Goal: Leave review/rating

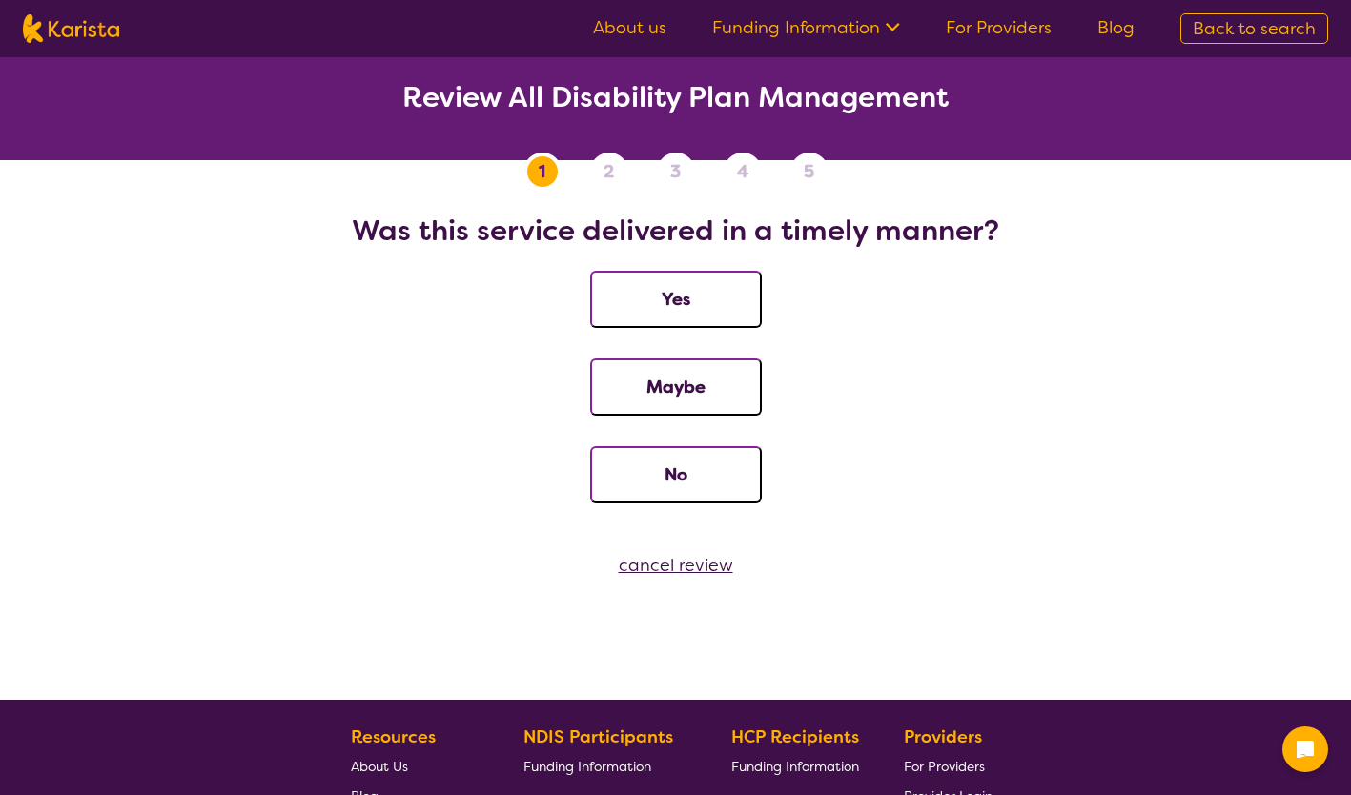
click at [702, 298] on button "Yes" at bounding box center [676, 299] width 172 height 57
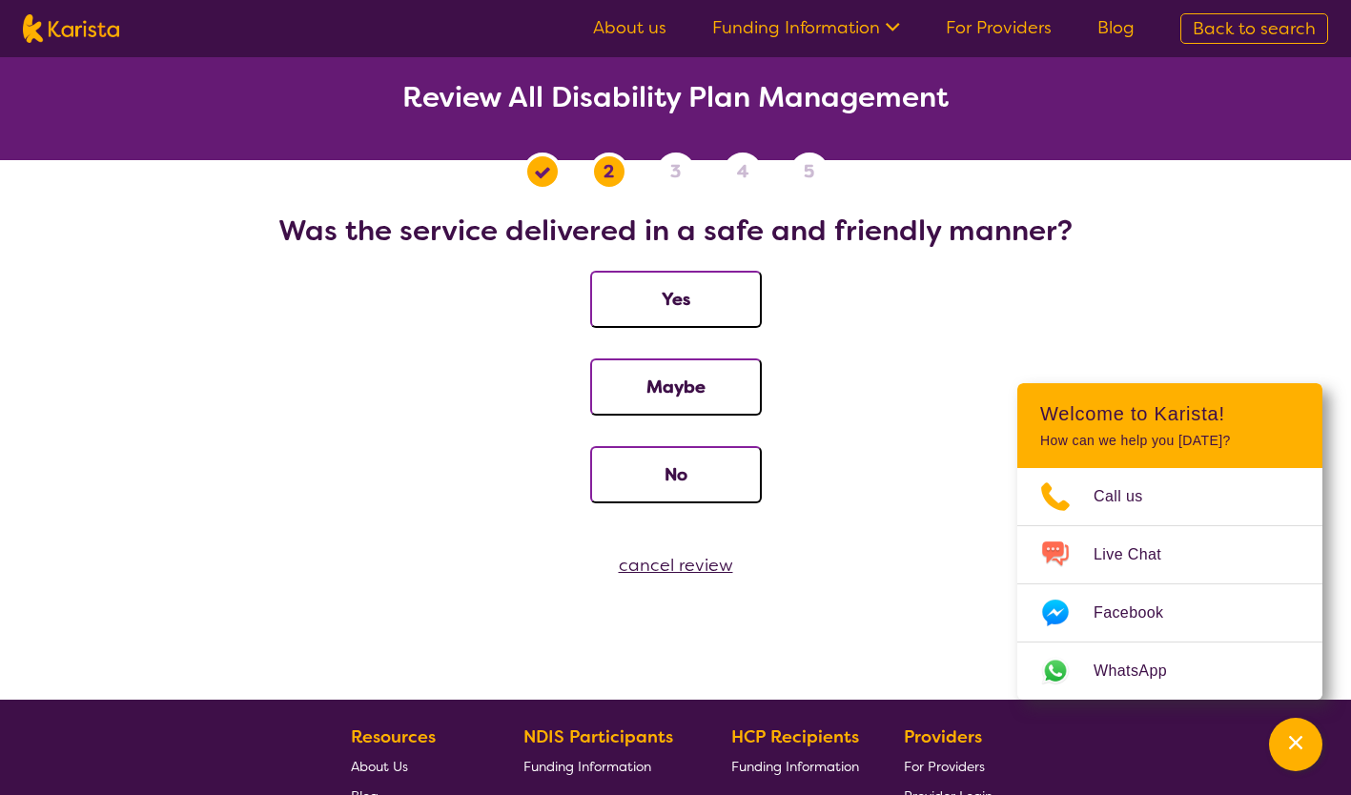
click at [624, 299] on button "Yes" at bounding box center [676, 299] width 172 height 57
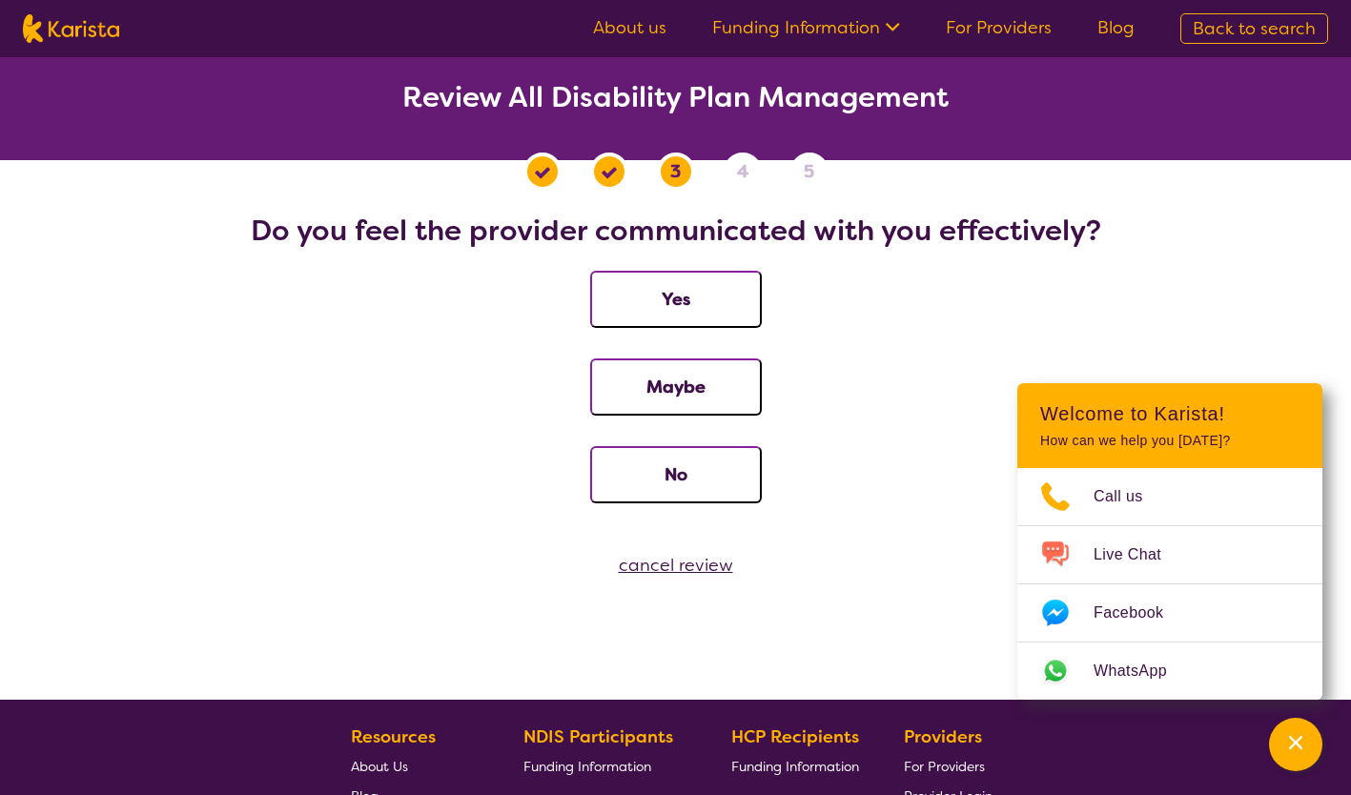
click at [698, 294] on button "Yes" at bounding box center [676, 299] width 172 height 57
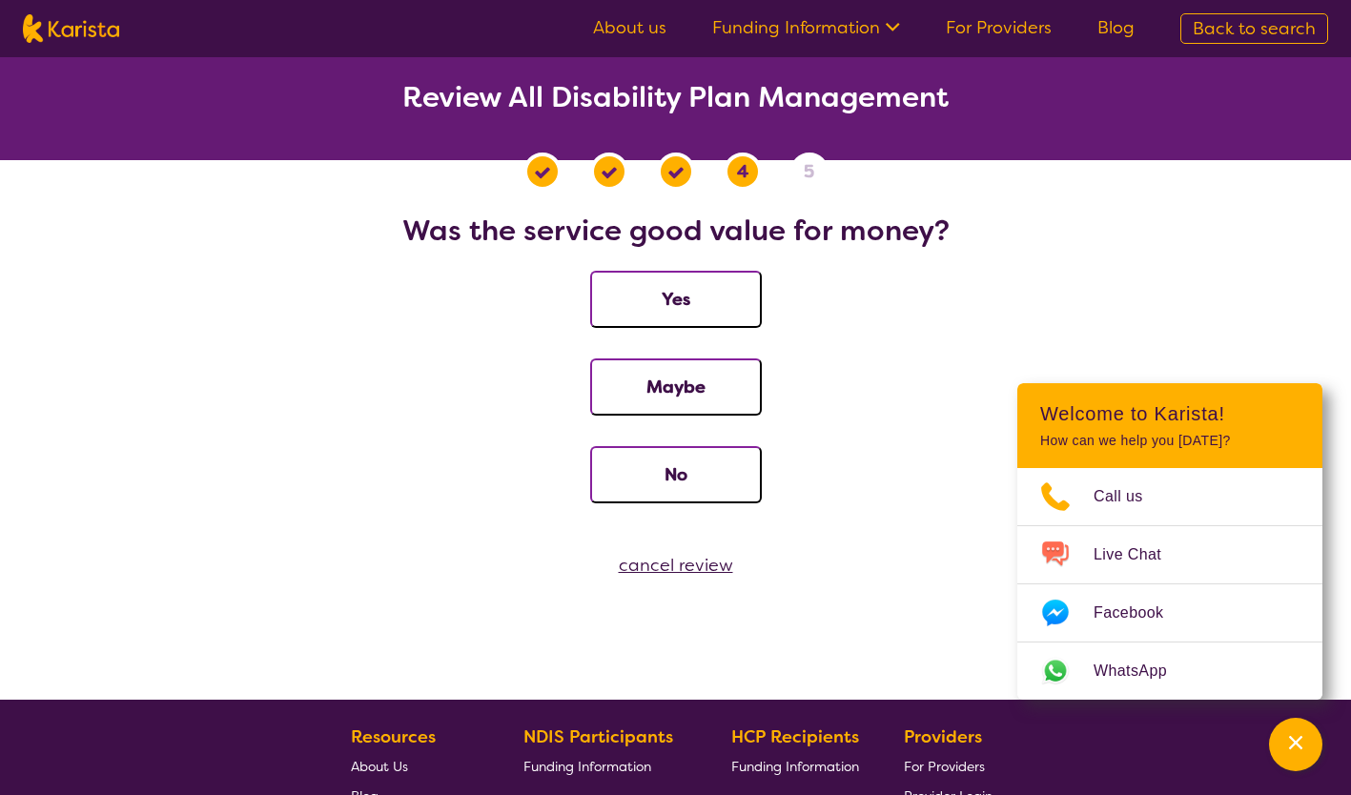
click at [689, 297] on button "Yes" at bounding box center [676, 299] width 172 height 57
click at [729, 296] on button "Yes" at bounding box center [676, 299] width 172 height 57
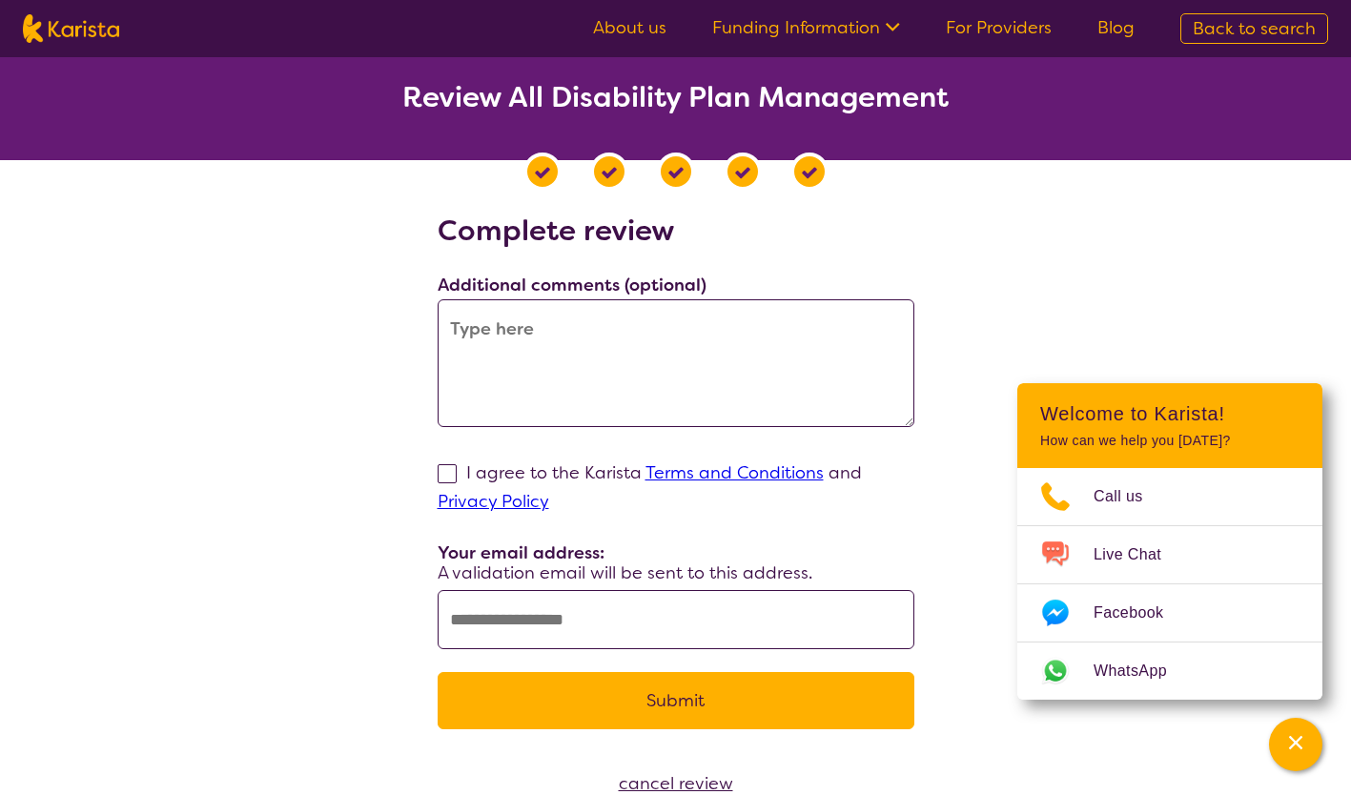
click at [556, 353] on textarea at bounding box center [676, 363] width 477 height 128
type textarea "Beautiful Service Thank you!"
click at [448, 471] on span at bounding box center [447, 473] width 19 height 19
click at [549, 495] on input "I agree to the Karista Terms and Conditions and Privacy Policy" at bounding box center [555, 501] width 12 height 12
checkbox input "true"
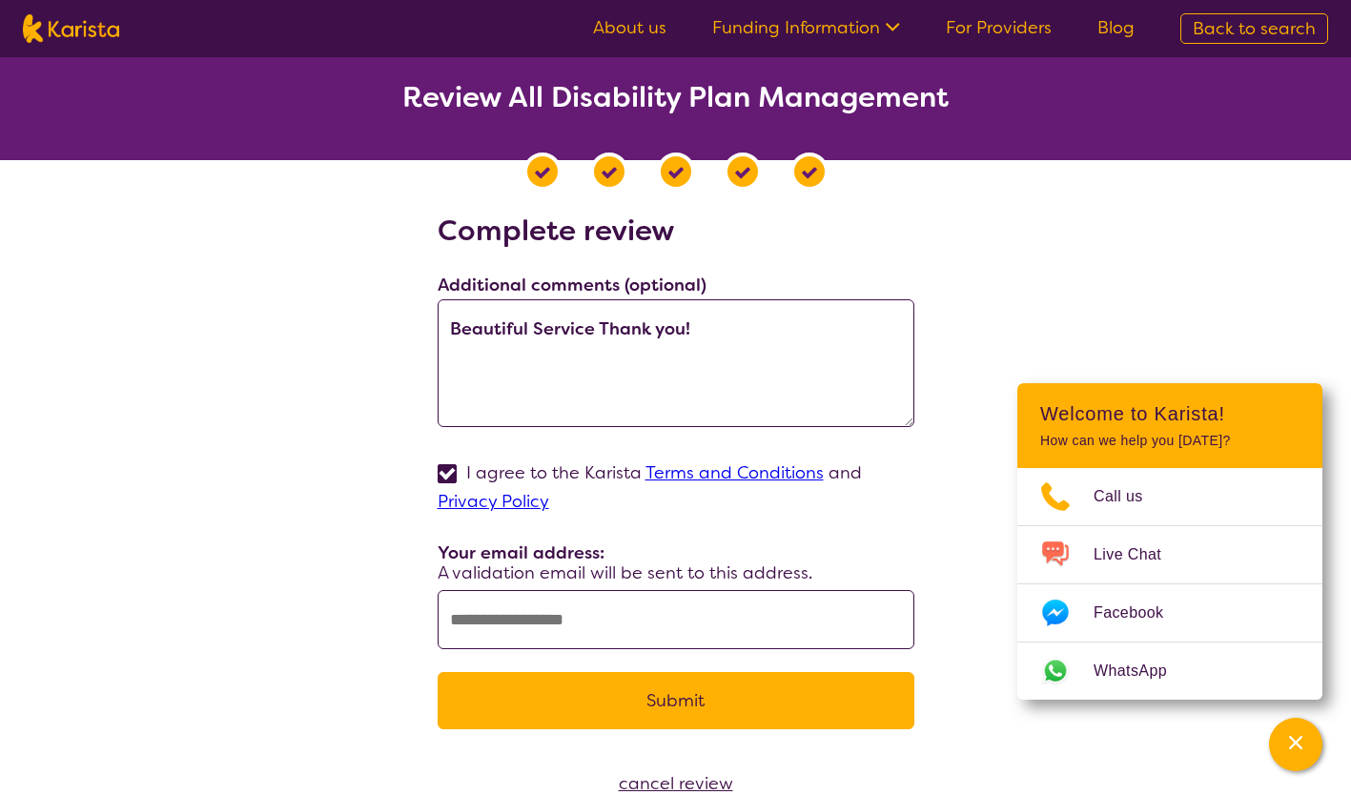
click at [654, 621] on input "text" at bounding box center [676, 619] width 477 height 59
type input "**********"
click at [702, 700] on button "Submit" at bounding box center [676, 700] width 477 height 57
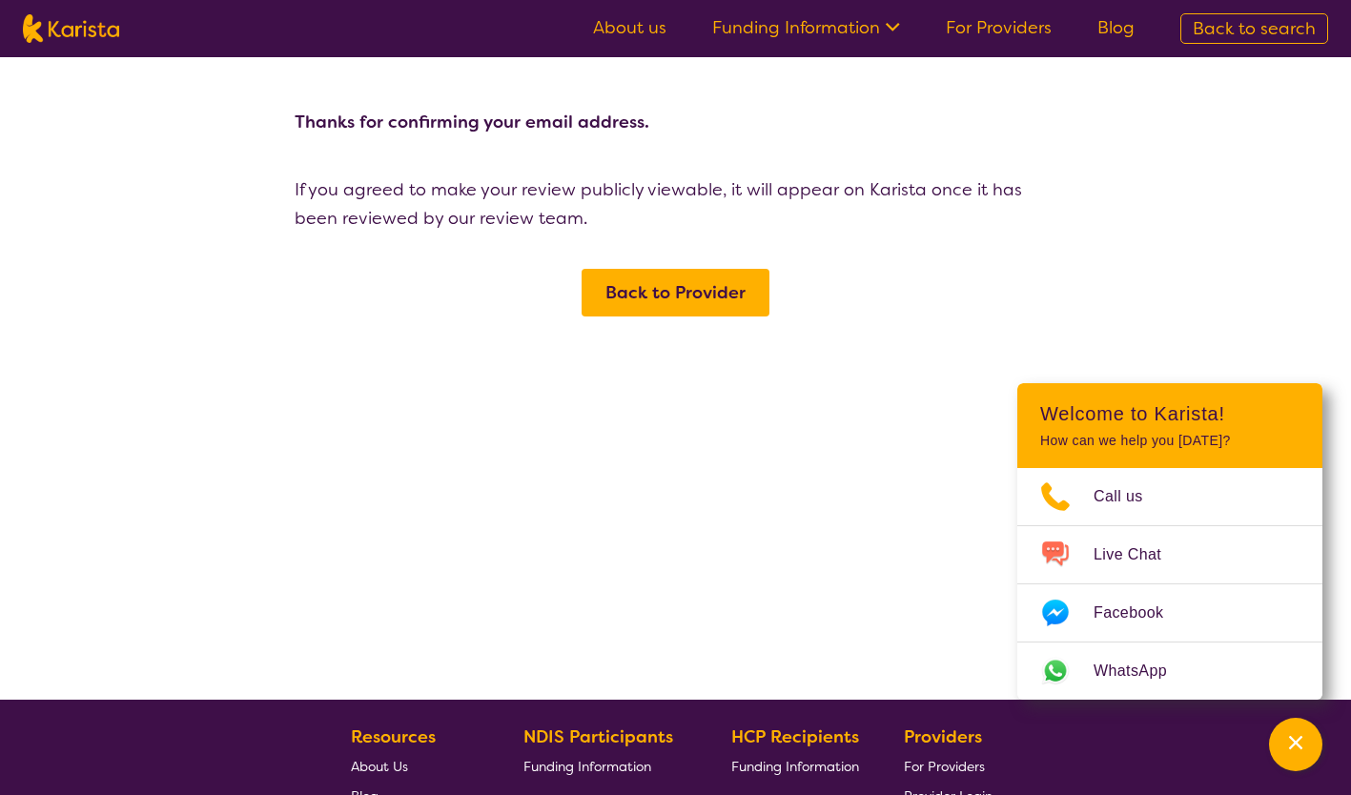
click at [690, 292] on span "Back to Provider" at bounding box center [676, 292] width 140 height 23
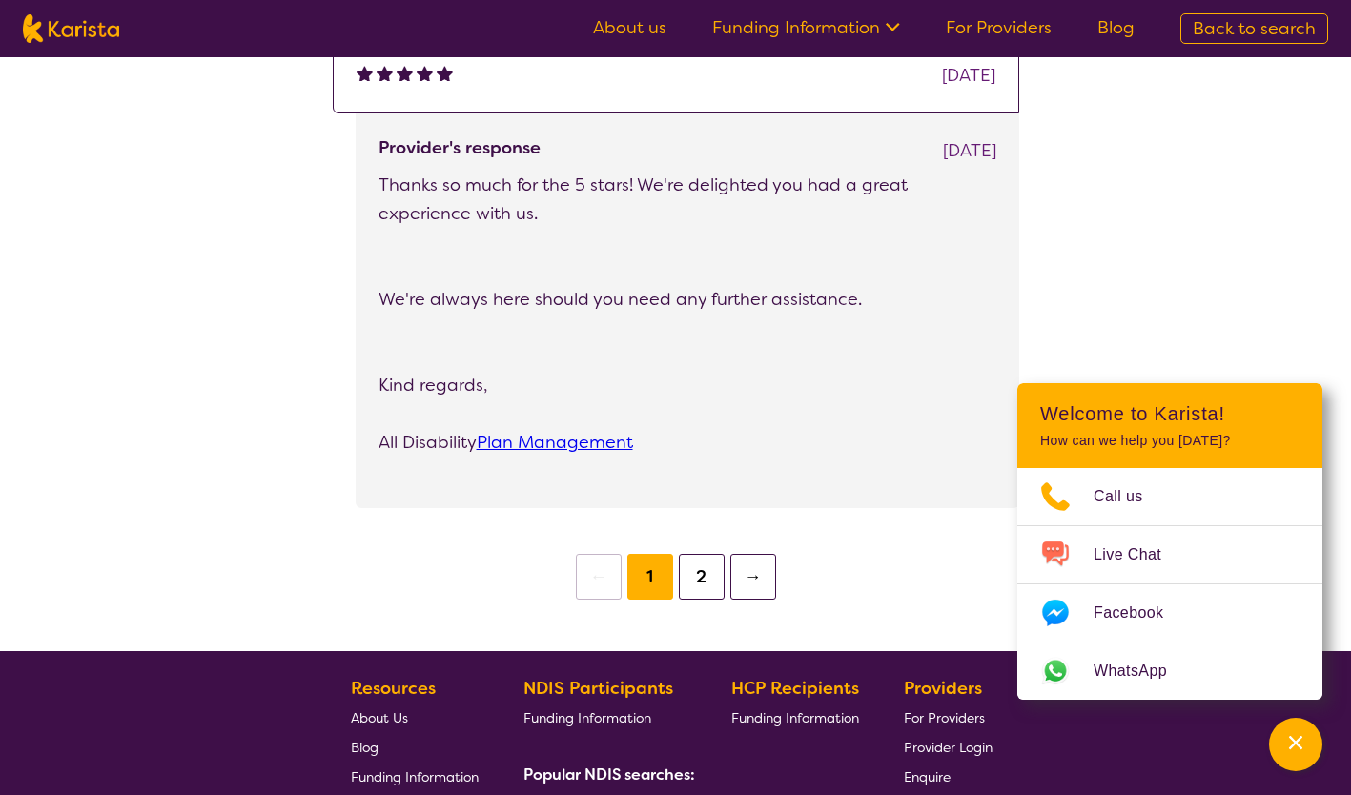
scroll to position [3528, 0]
